Goal: Task Accomplishment & Management: Manage account settings

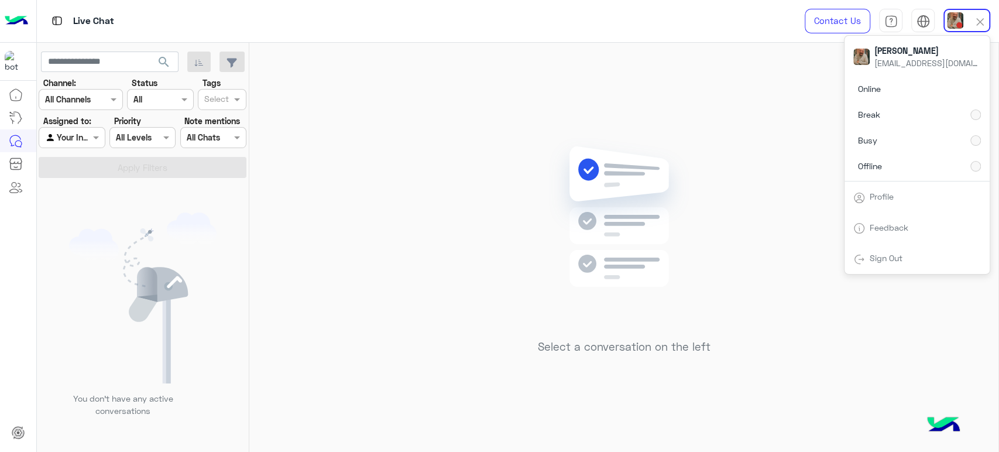
click at [950, 168] on div "Online Break Busy Offline" at bounding box center [917, 129] width 145 height 103
click at [950, 167] on div "Online Break Busy Offline" at bounding box center [917, 129] width 145 height 103
click at [964, 159] on div "Online Break Busy Offline" at bounding box center [917, 129] width 145 height 103
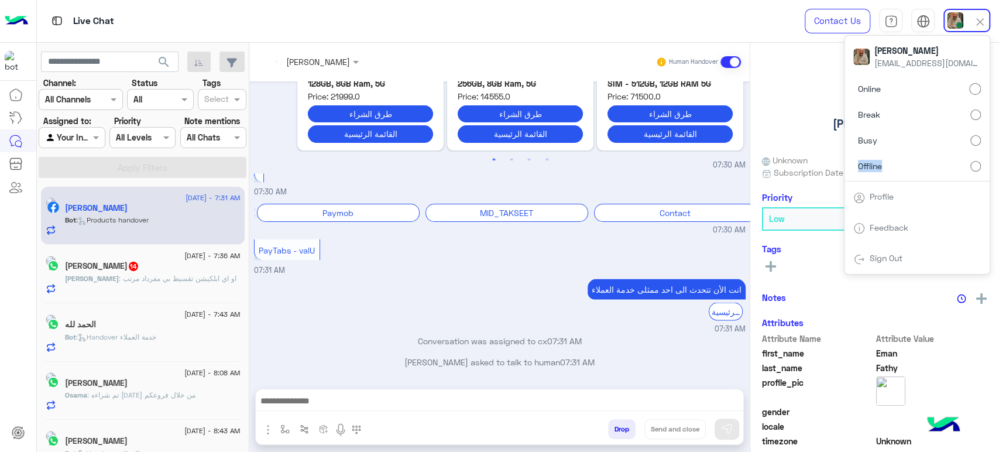
click at [969, 167] on label "Offline" at bounding box center [918, 165] width 128 height 21
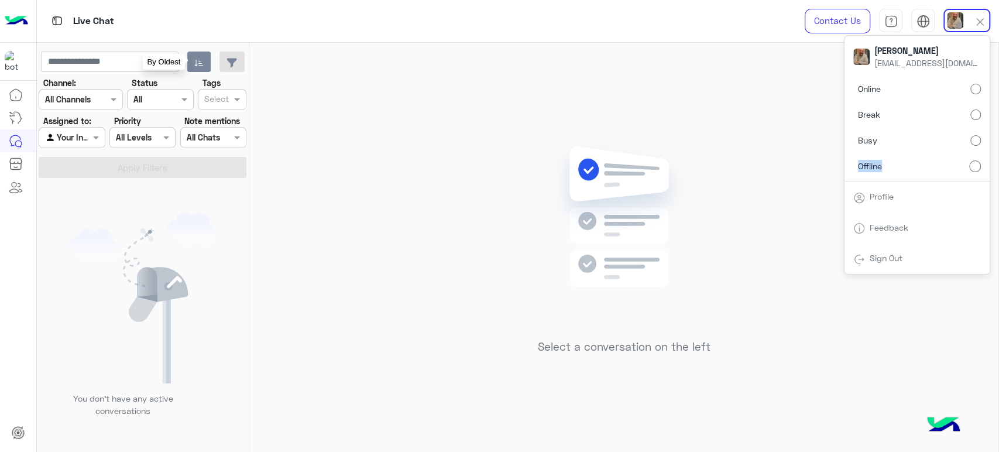
click at [200, 64] on icon "button" at bounding box center [198, 62] width 9 height 9
